Goal: Check status: Check status

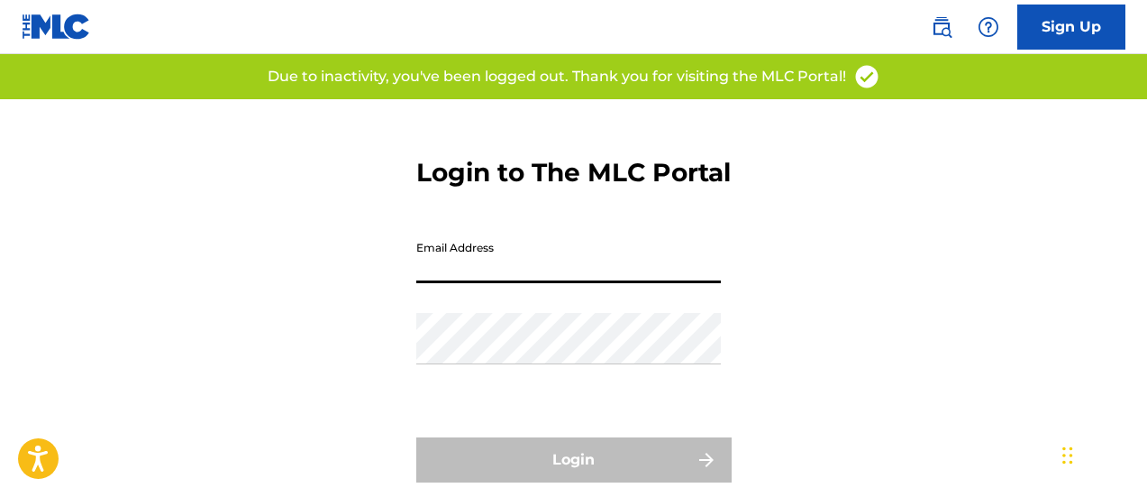
click at [505, 283] on input "Email Address" at bounding box center [568, 257] width 305 height 51
click at [557, 283] on input "Email Address" at bounding box center [568, 257] width 305 height 51
type input "[EMAIL_ADDRESS][DOMAIN_NAME]"
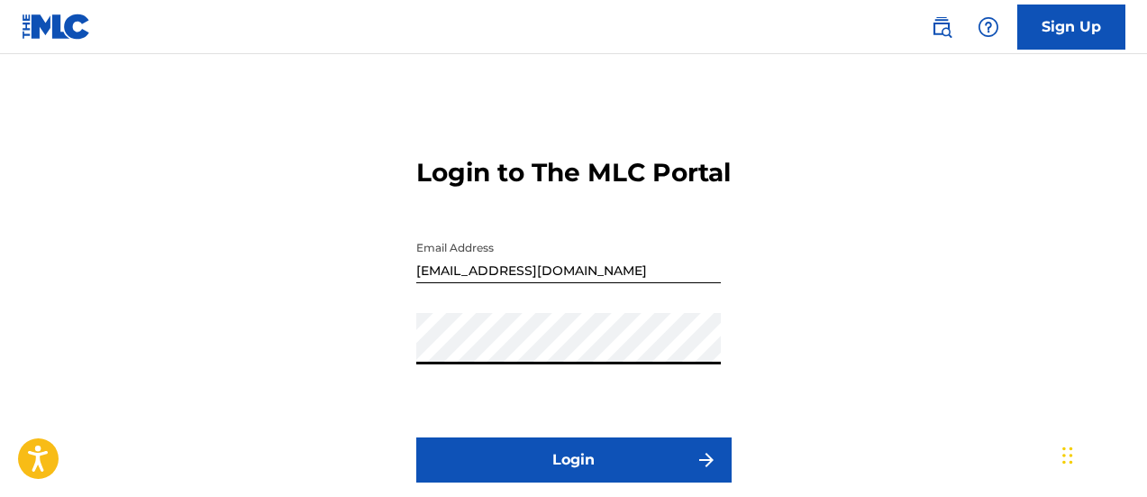
click at [499, 482] on button "Login" at bounding box center [573, 459] width 315 height 45
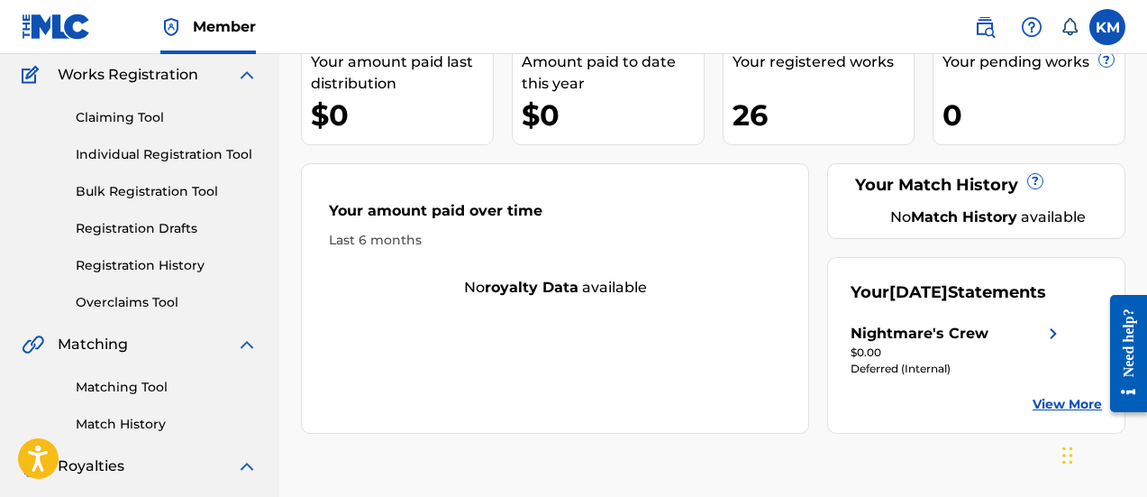
scroll to position [180, 0]
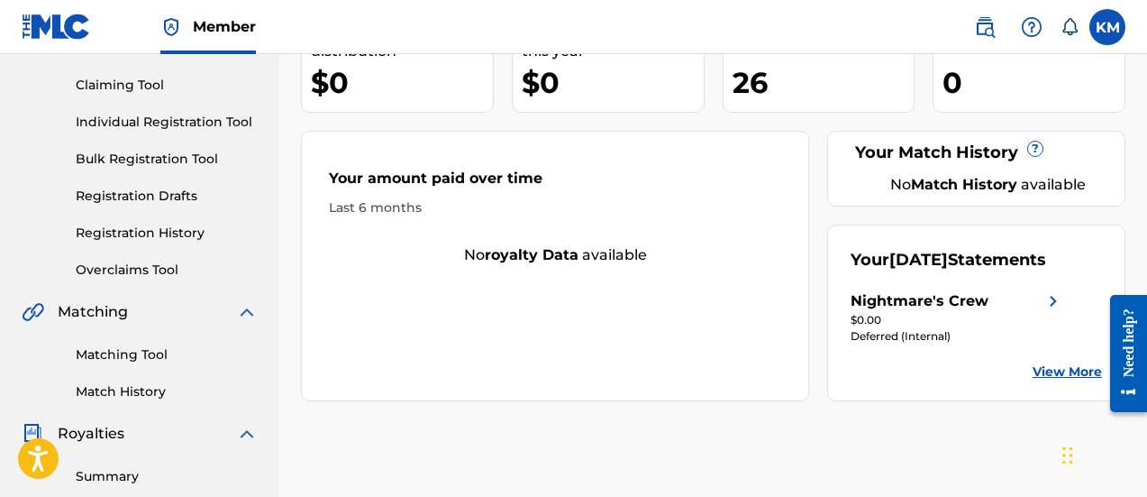
click at [1052, 381] on link "View More" at bounding box center [1067, 371] width 69 height 19
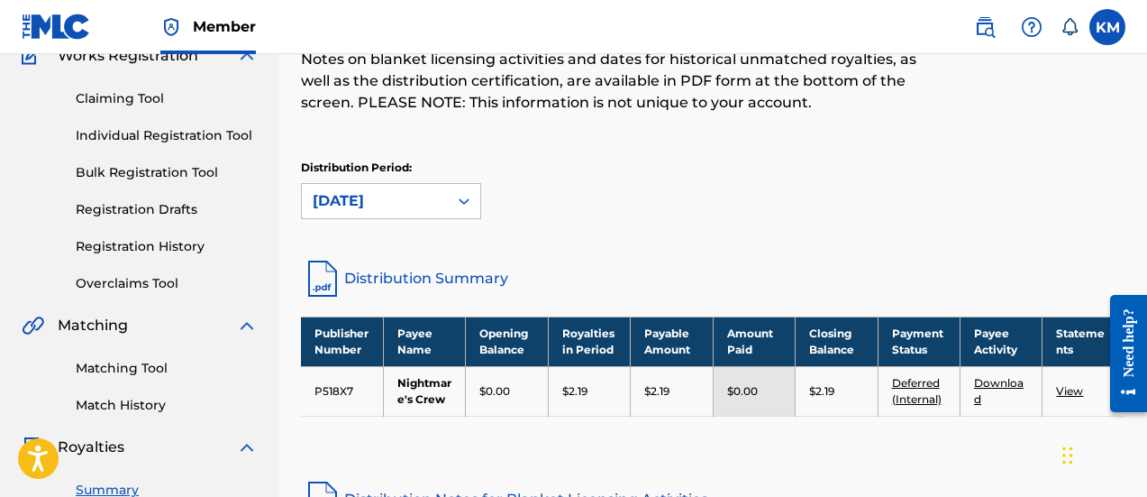
scroll to position [180, 0]
